Goal: Information Seeking & Learning: Learn about a topic

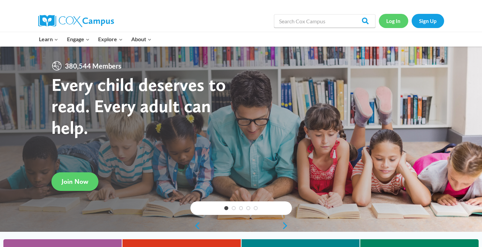
click at [392, 18] on link "Log In" at bounding box center [392, 21] width 29 height 14
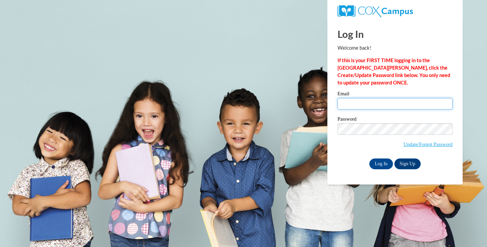
click at [343, 100] on input "Email" at bounding box center [394, 103] width 115 height 11
type input "cheinecke@lomira.k12.wi.us"
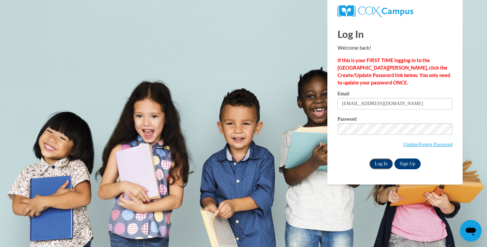
click at [377, 163] on input "Log In" at bounding box center [381, 163] width 24 height 11
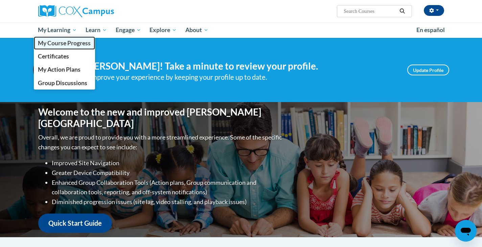
click at [67, 47] on span "My Course Progress" at bounding box center [64, 43] width 53 height 7
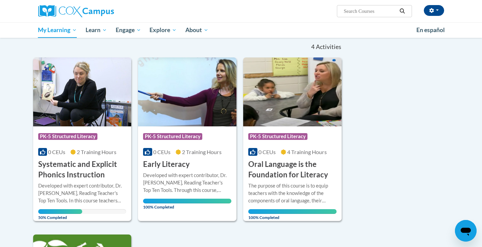
scroll to position [68, 0]
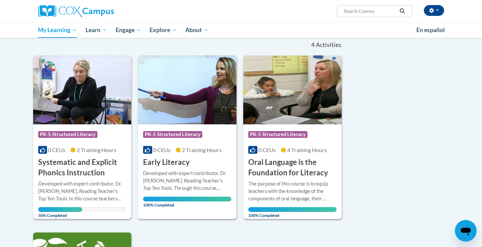
click at [37, 150] on div "Course Category: PK-5 Structured Literacy 0 CEUs 2 Training Hours COURSE System…" at bounding box center [82, 151] width 98 height 54
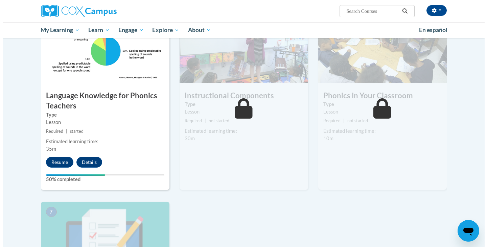
scroll to position [338, 0]
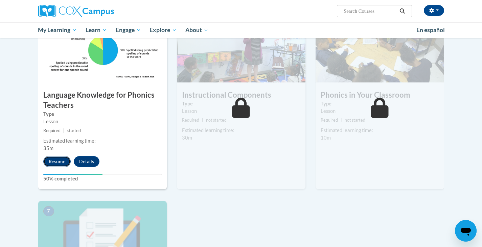
click at [62, 161] on button "Resume" at bounding box center [56, 161] width 27 height 11
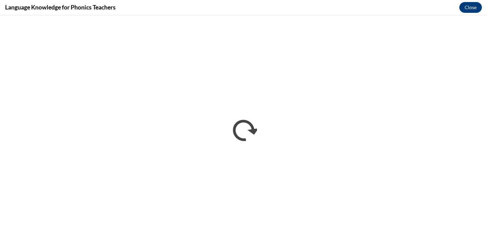
scroll to position [0, 0]
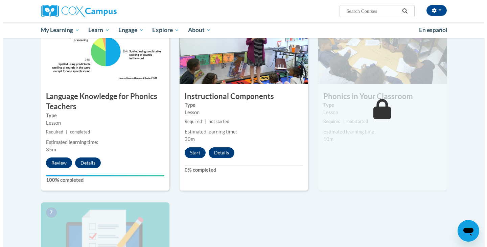
scroll to position [338, 0]
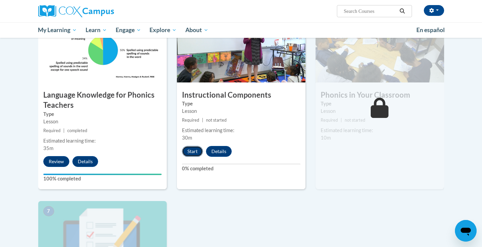
click at [195, 150] on button "Start" at bounding box center [192, 151] width 21 height 11
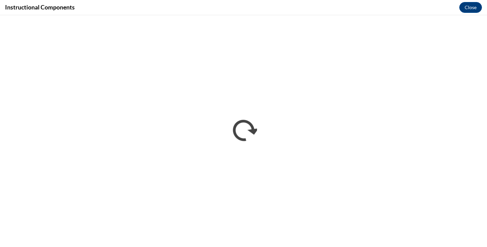
scroll to position [0, 0]
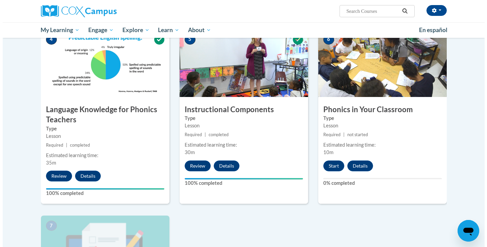
scroll to position [372, 0]
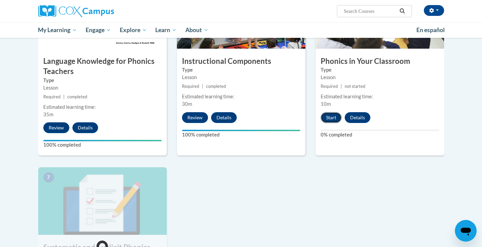
click at [332, 117] on button "Start" at bounding box center [330, 117] width 21 height 11
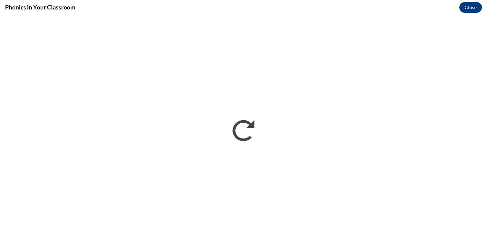
scroll to position [0, 0]
